Goal: Transaction & Acquisition: Purchase product/service

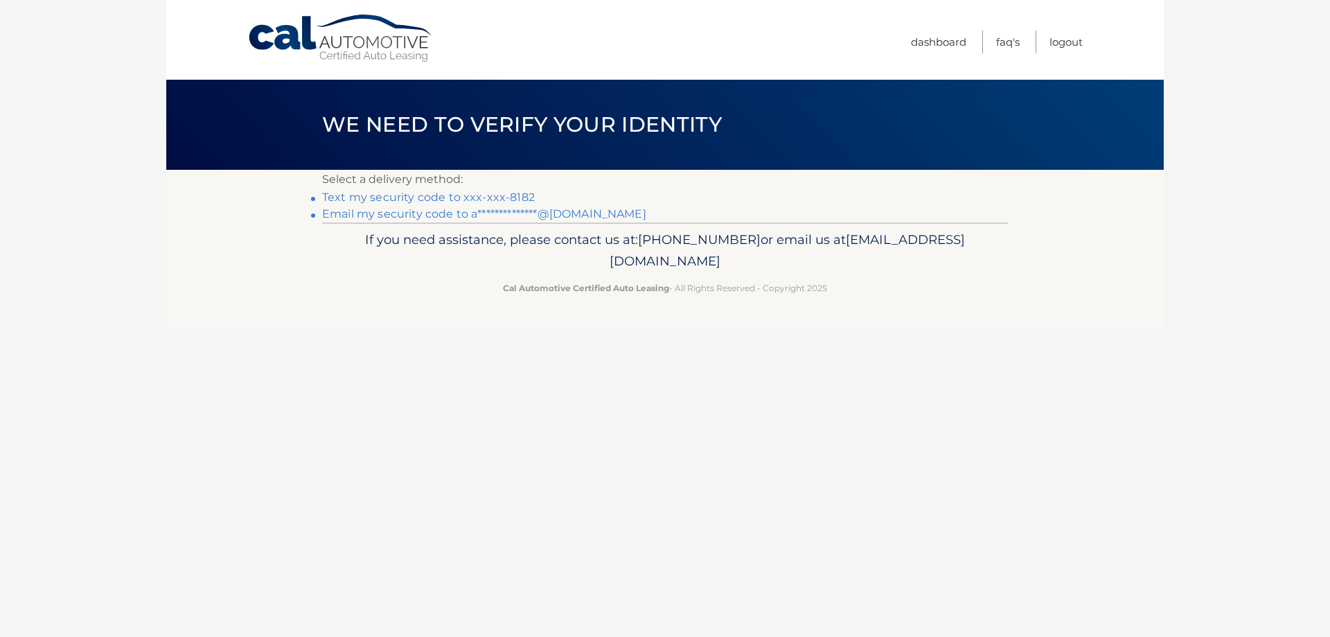
click at [463, 195] on link "Text my security code to xxx-xxx-8182" at bounding box center [428, 197] width 213 height 13
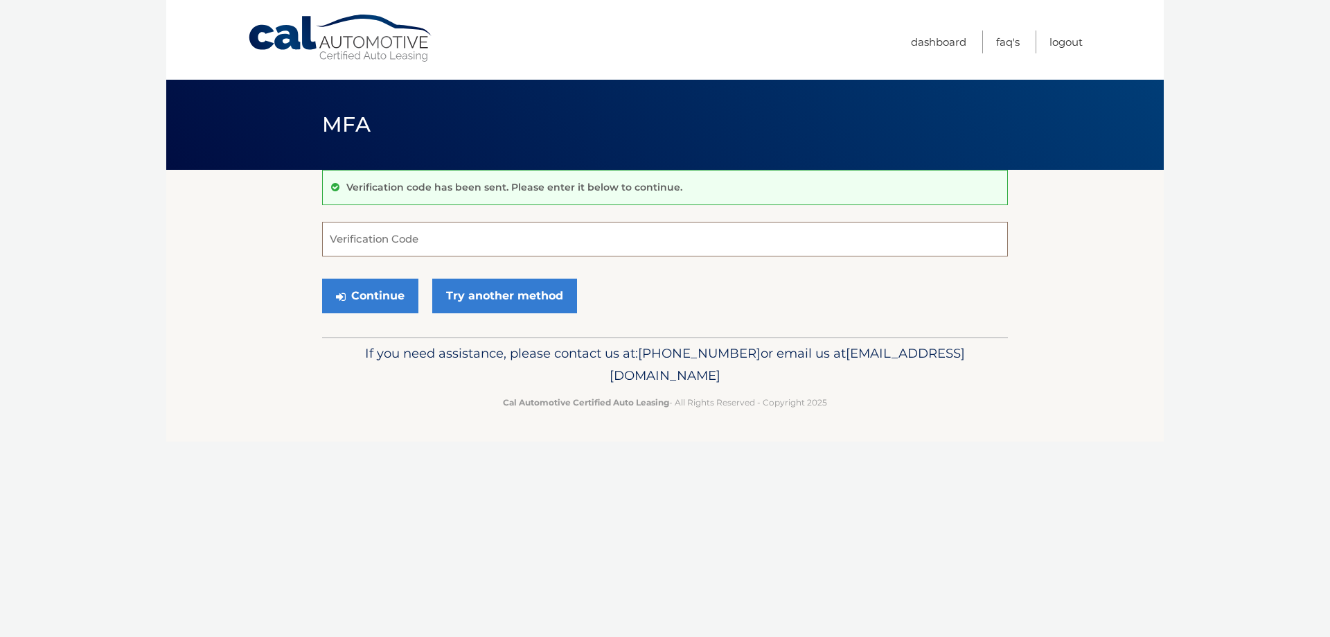
click at [364, 248] on input "Verification Code" at bounding box center [665, 239] width 686 height 35
type input "343221"
drag, startPoint x: 277, startPoint y: 281, endPoint x: 341, endPoint y: 296, distance: 65.5
click at [282, 282] on section "Verification code has been sent. Please enter it below to continue. 343221 Veri…" at bounding box center [665, 253] width 998 height 167
click at [342, 296] on icon "submit" at bounding box center [341, 296] width 10 height 11
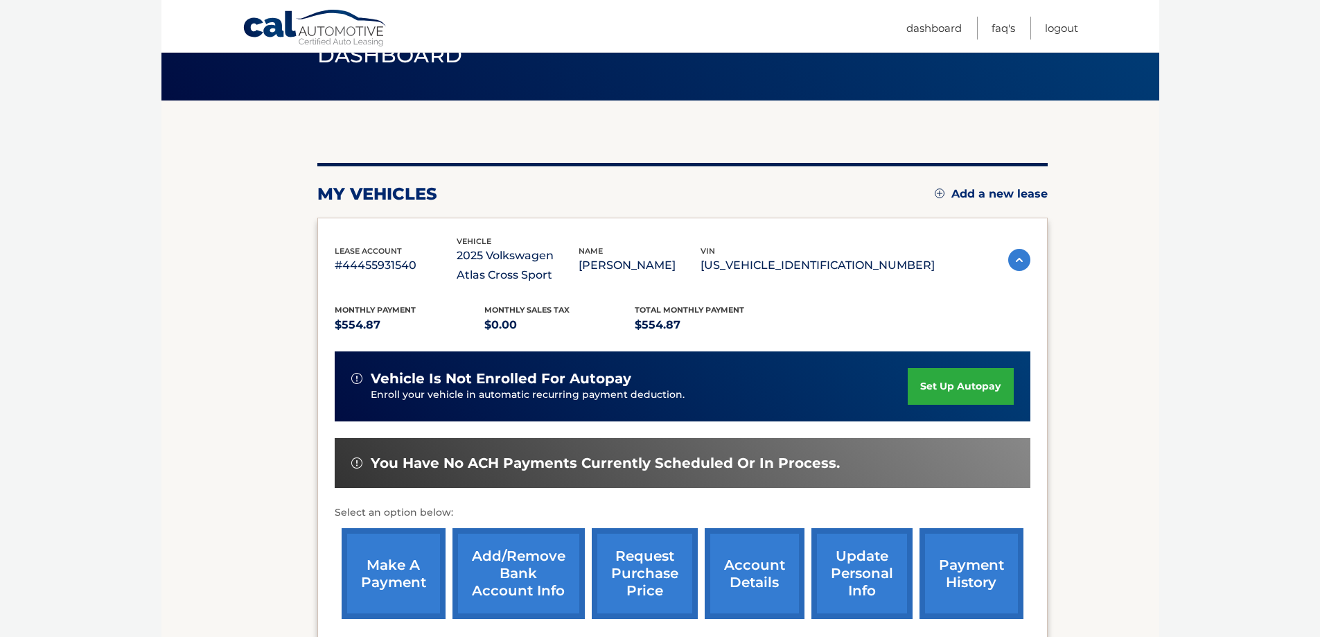
scroll to position [139, 0]
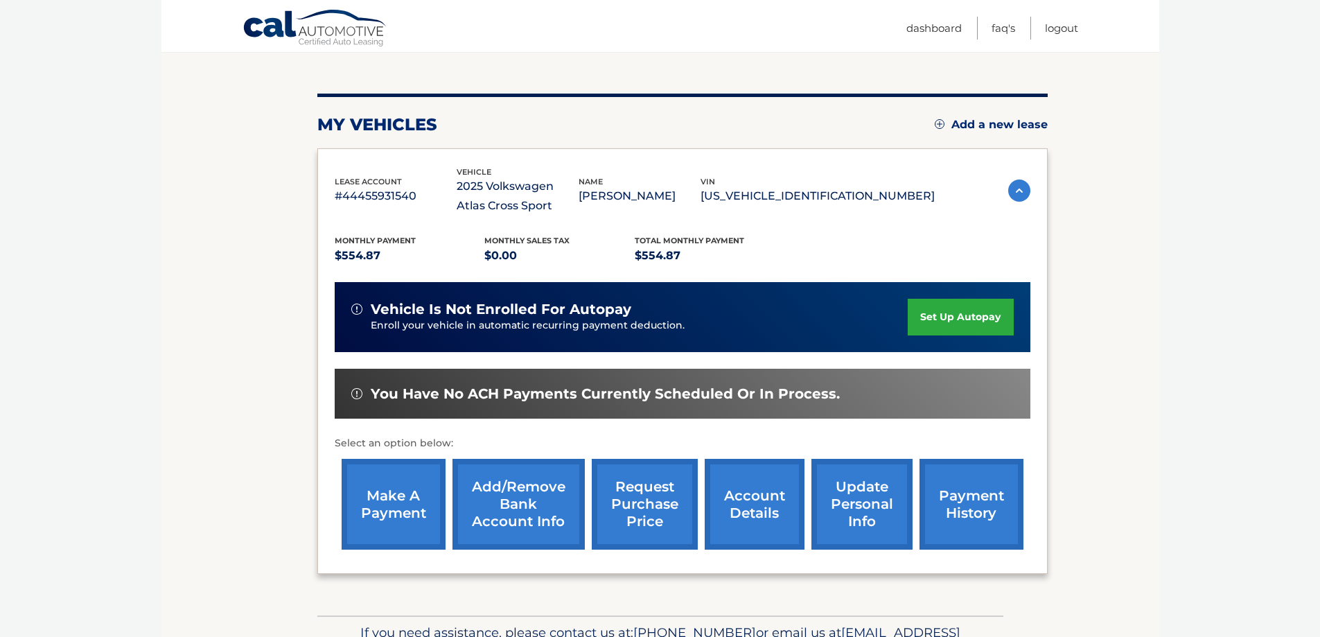
click at [398, 509] on link "make a payment" at bounding box center [394, 504] width 104 height 91
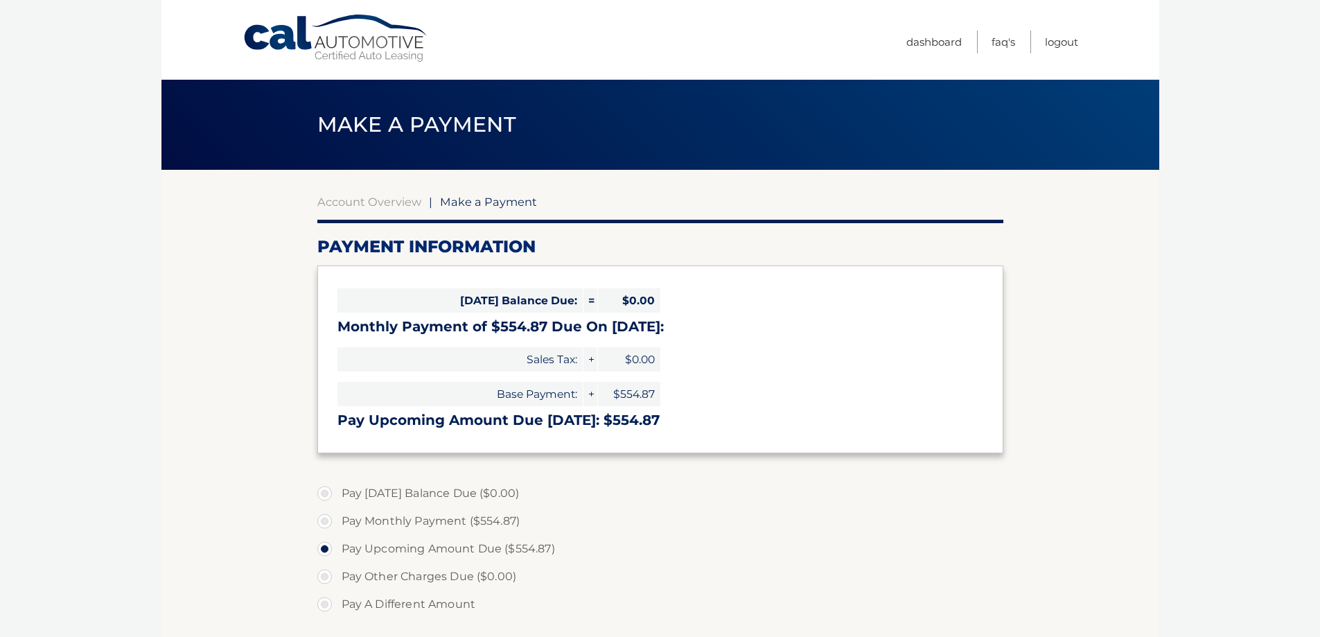
select select "MmY4ZDEzOWItZGM4Ny00ZjdmLWFkOWItMzU1YTljZDE0NDFk"
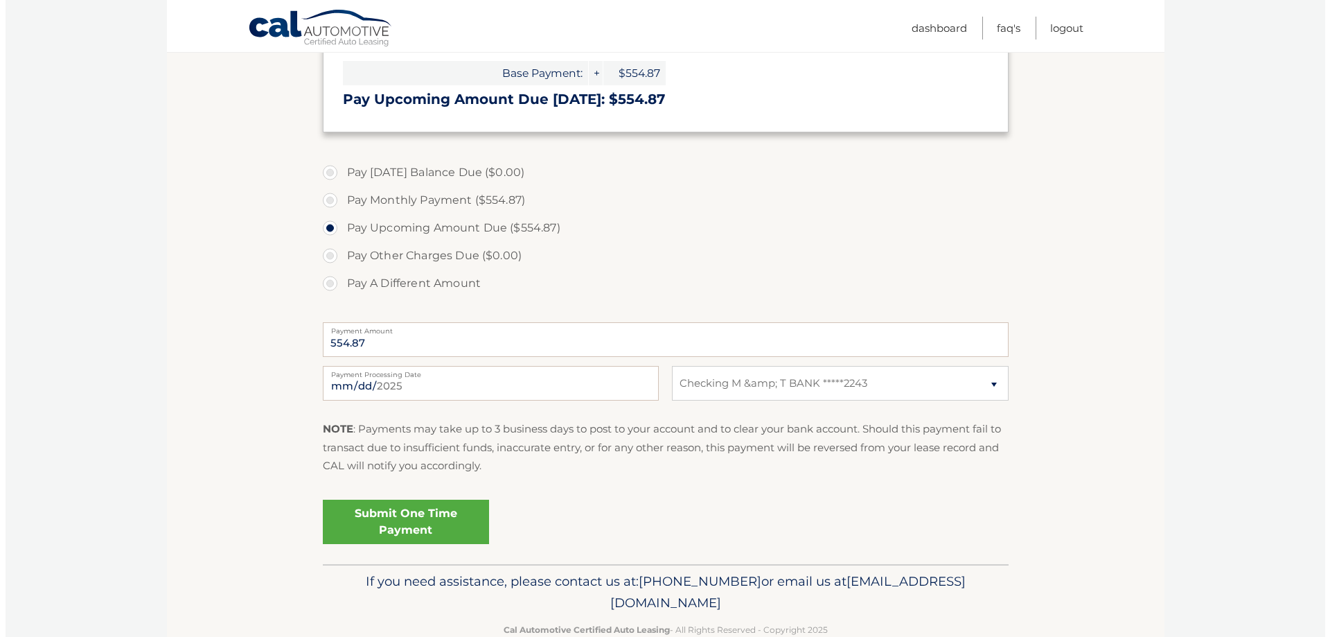
scroll to position [346, 0]
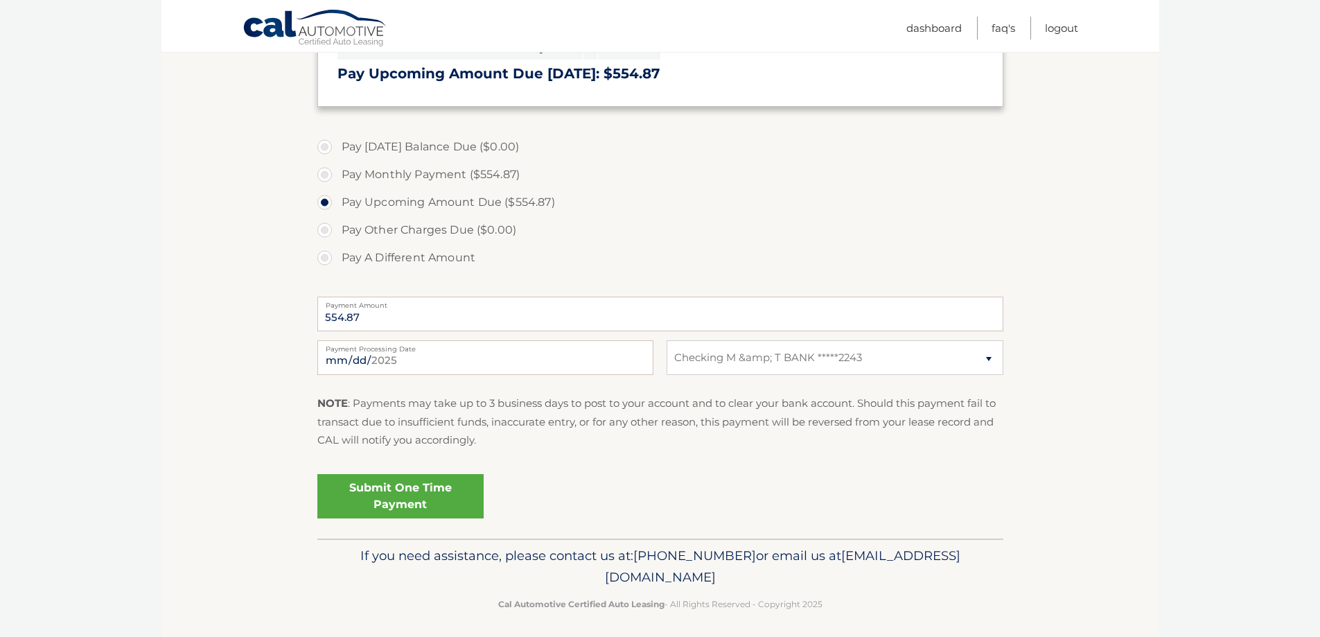
click at [392, 495] on link "Submit One Time Payment" at bounding box center [400, 496] width 166 height 44
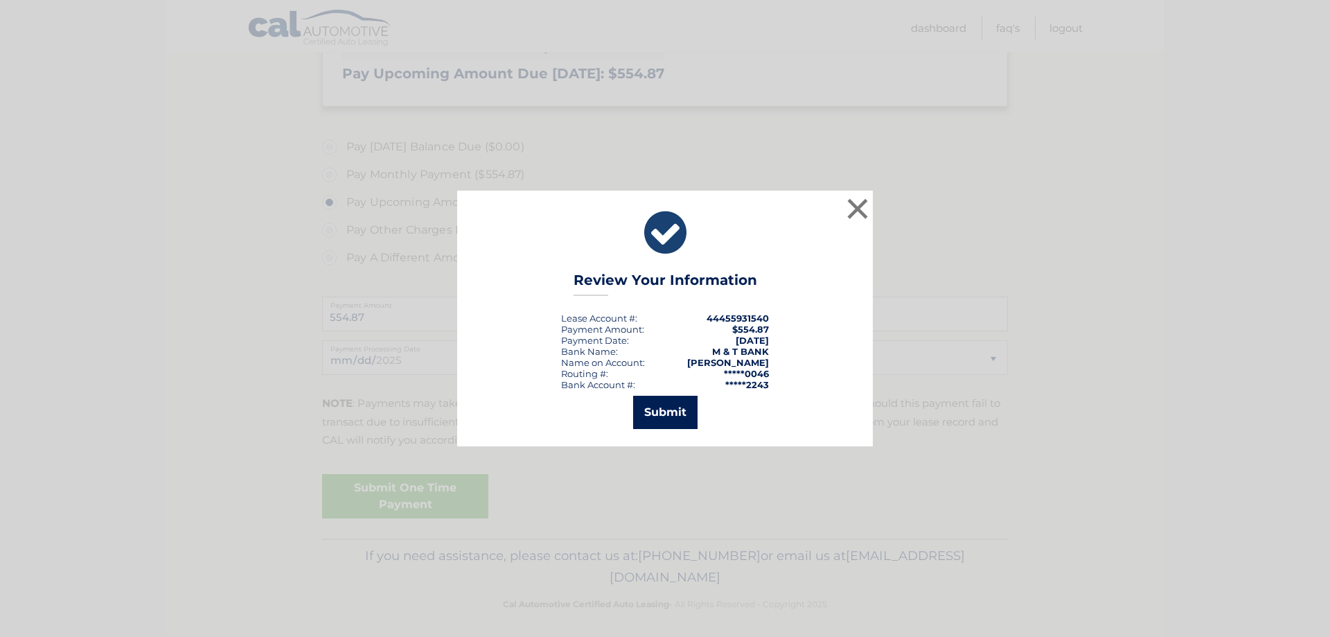
click at [658, 414] on button "Submit" at bounding box center [665, 412] width 64 height 33
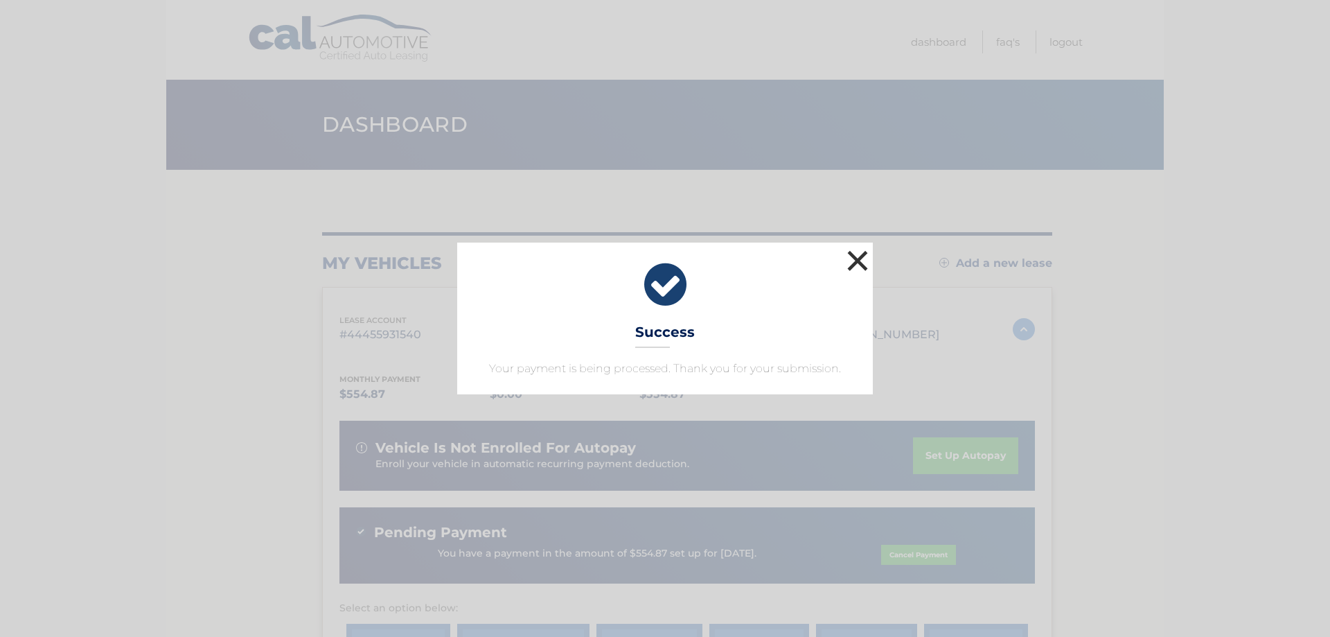
click at [856, 256] on button "×" at bounding box center [858, 261] width 28 height 28
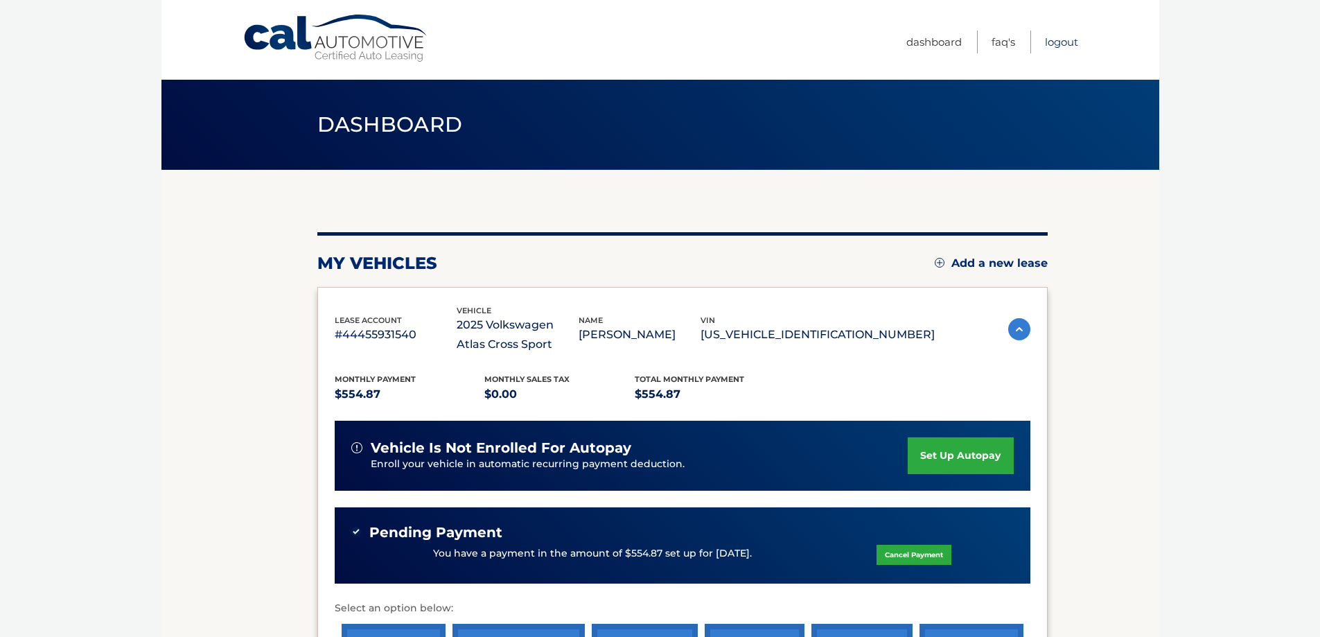
click at [1052, 44] on link "Logout" at bounding box center [1061, 41] width 33 height 23
